Goal: Task Accomplishment & Management: Manage account settings

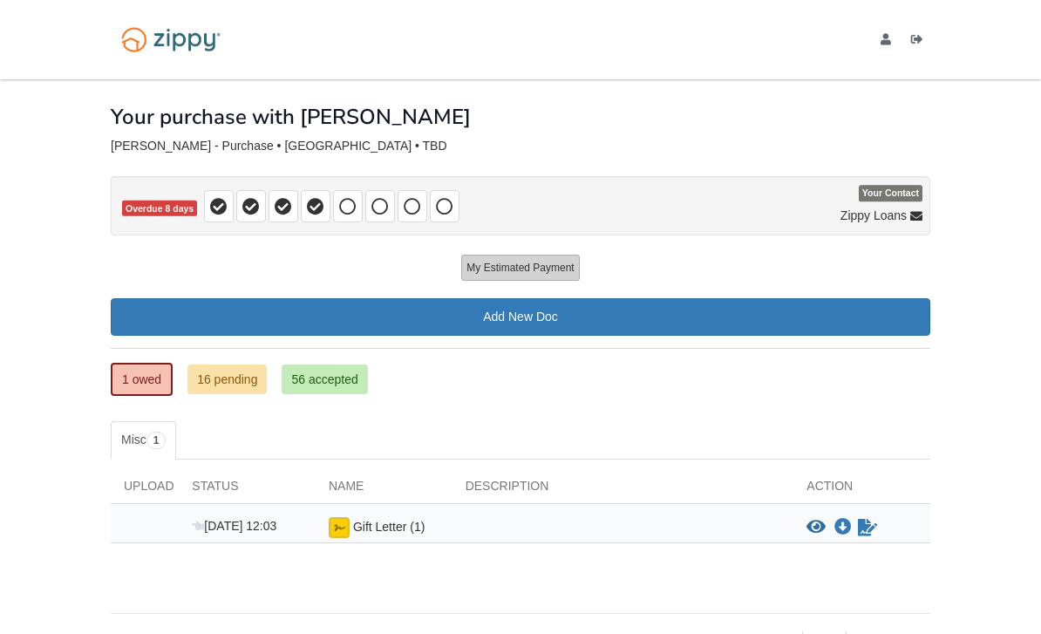
click at [558, 264] on button "My Estimated Payment" at bounding box center [520, 268] width 118 height 26
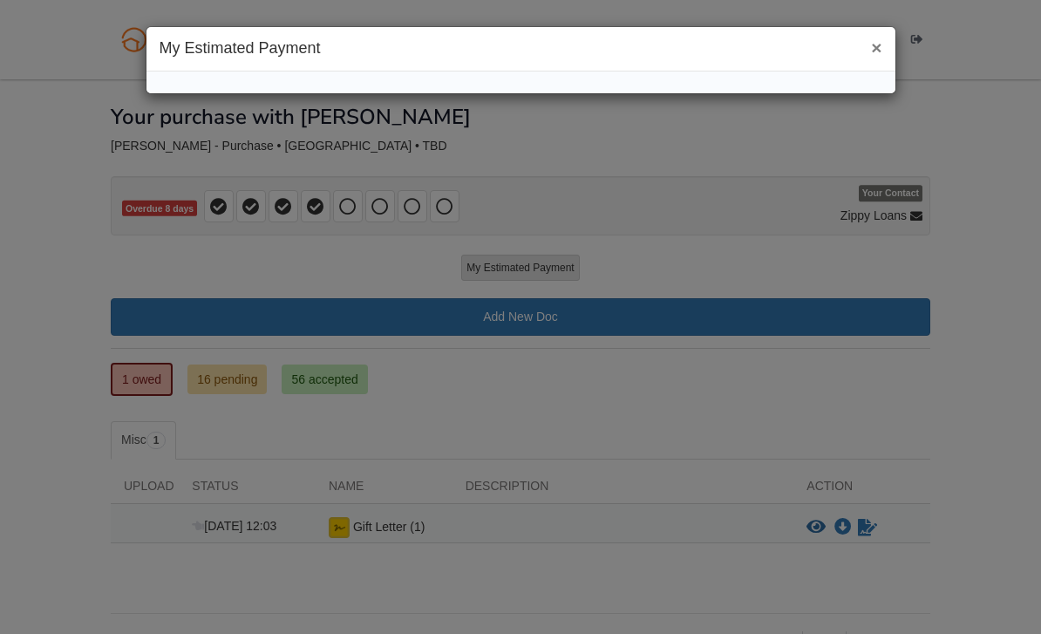
click at [823, 390] on div "× My Estimated Payment" at bounding box center [520, 317] width 1041 height 634
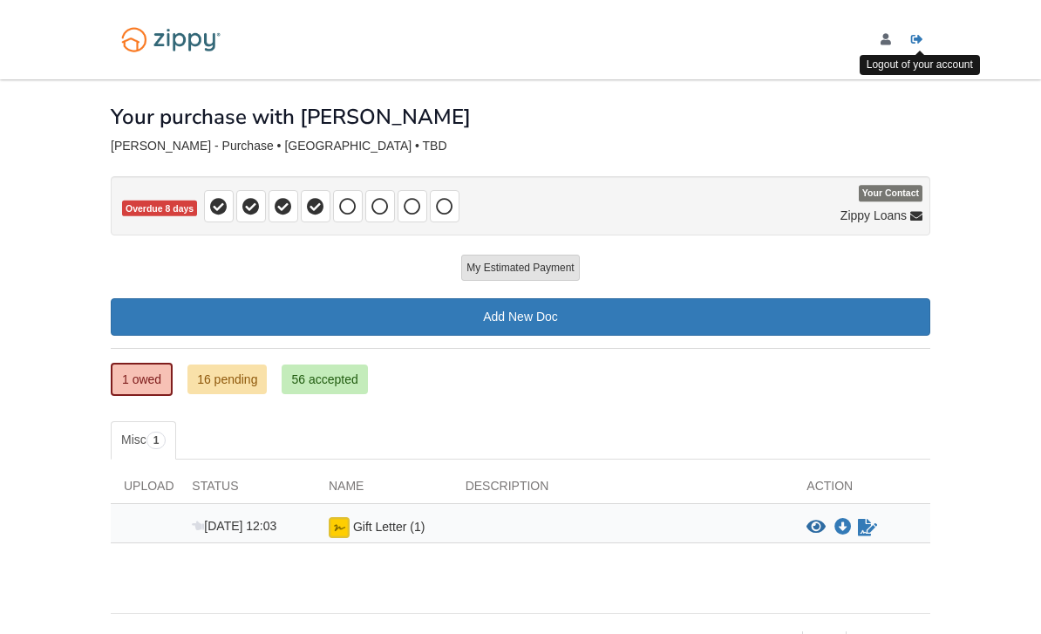
click at [922, 34] on icon "Log out" at bounding box center [917, 40] width 12 height 12
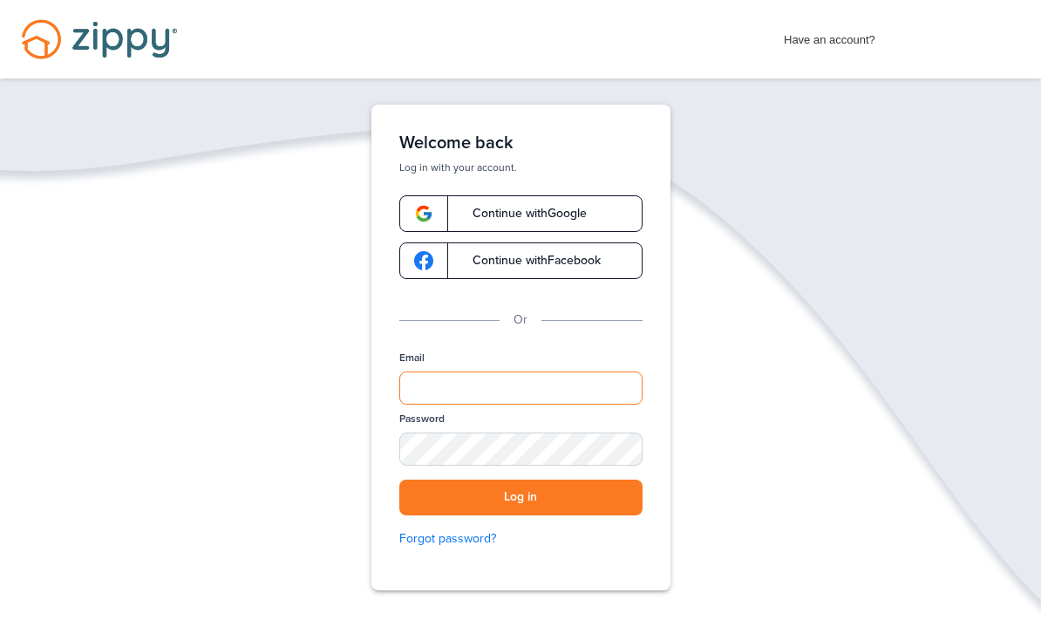
click at [570, 387] on input "Email" at bounding box center [520, 388] width 243 height 33
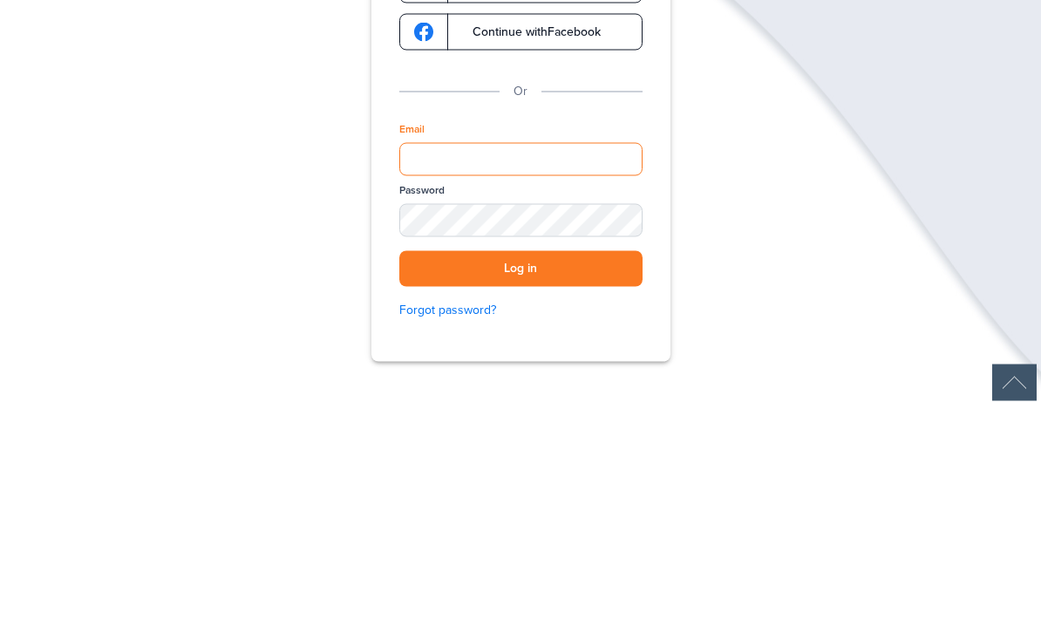
type input "**********"
click at [521, 480] on button "Log in" at bounding box center [520, 498] width 243 height 36
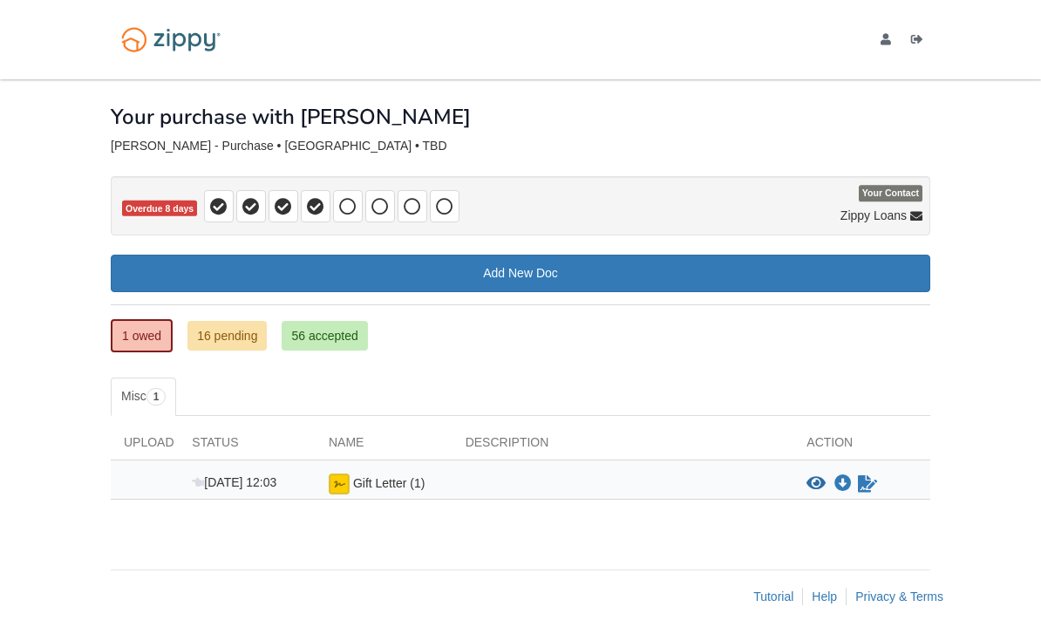
click at [696, 215] on p "Overdue 8 days" at bounding box center [521, 205] width 820 height 59
